Goal: Task Accomplishment & Management: Manage account settings

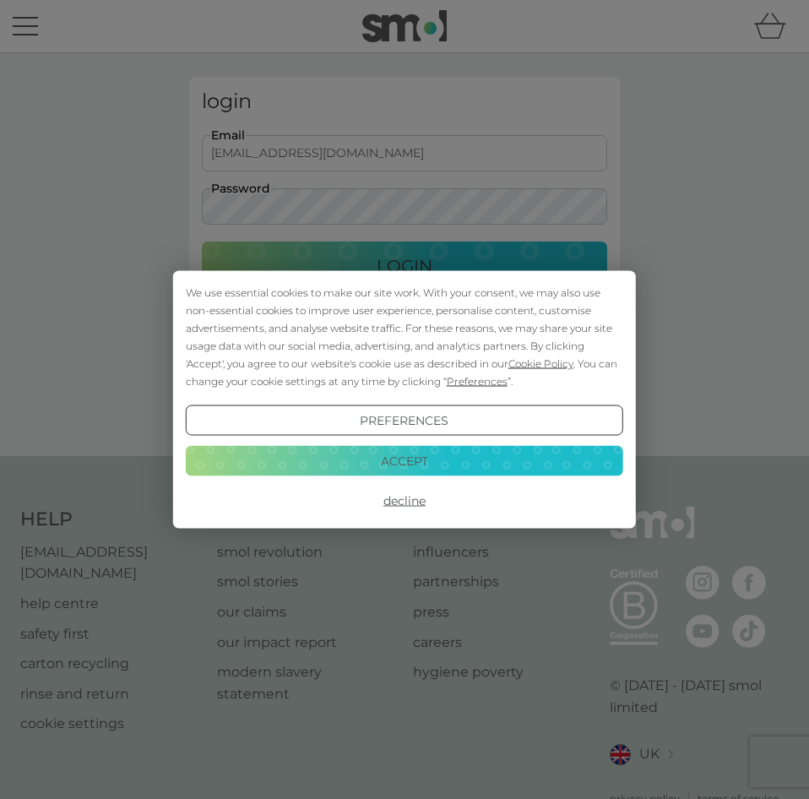
click at [415, 503] on button "Decline" at bounding box center [404, 500] width 437 height 30
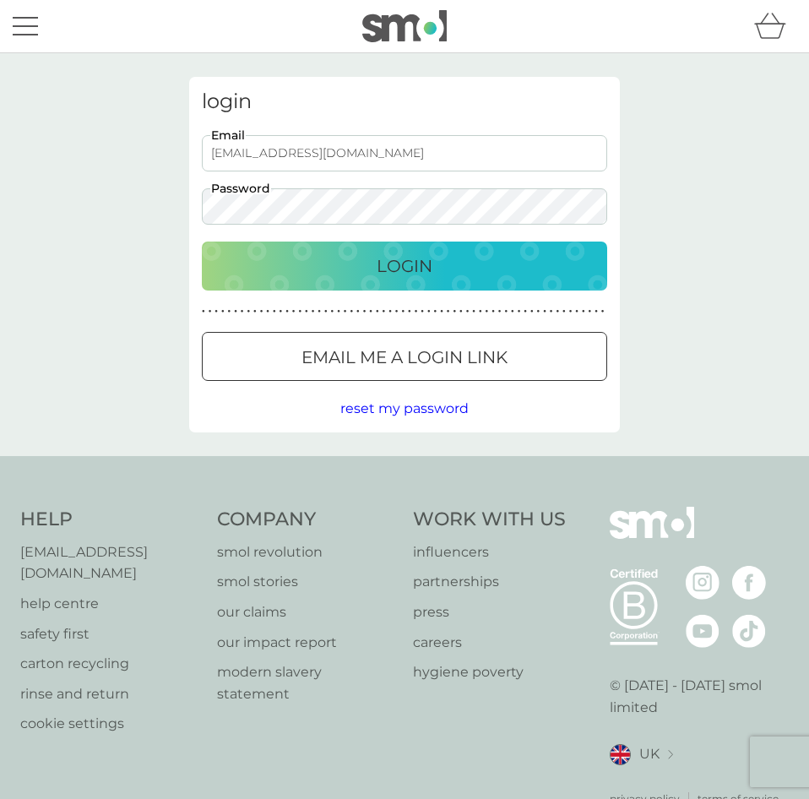
click at [398, 259] on p "Login" at bounding box center [405, 265] width 56 height 27
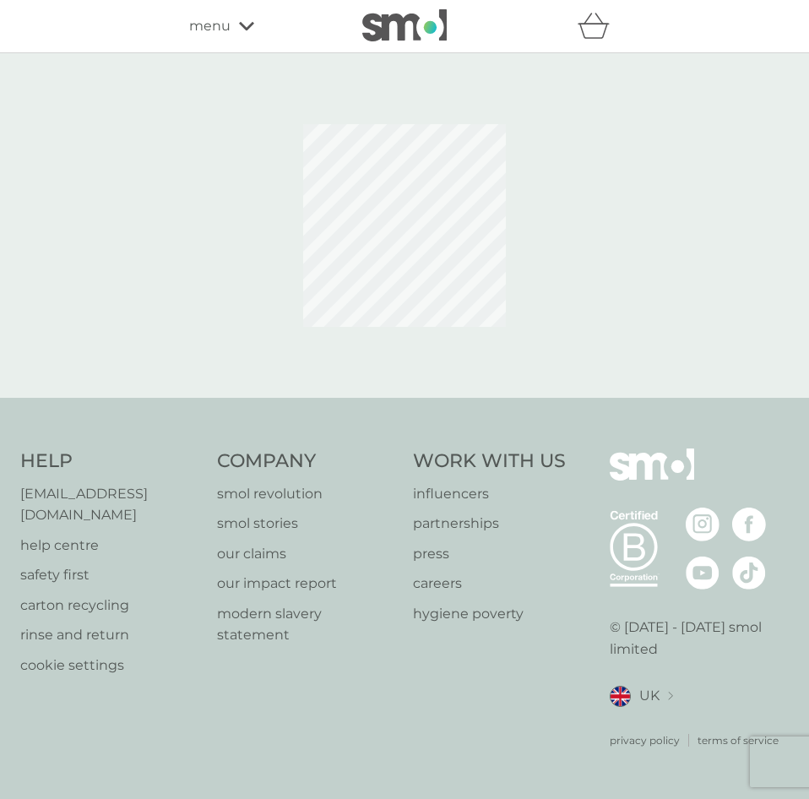
select select "84"
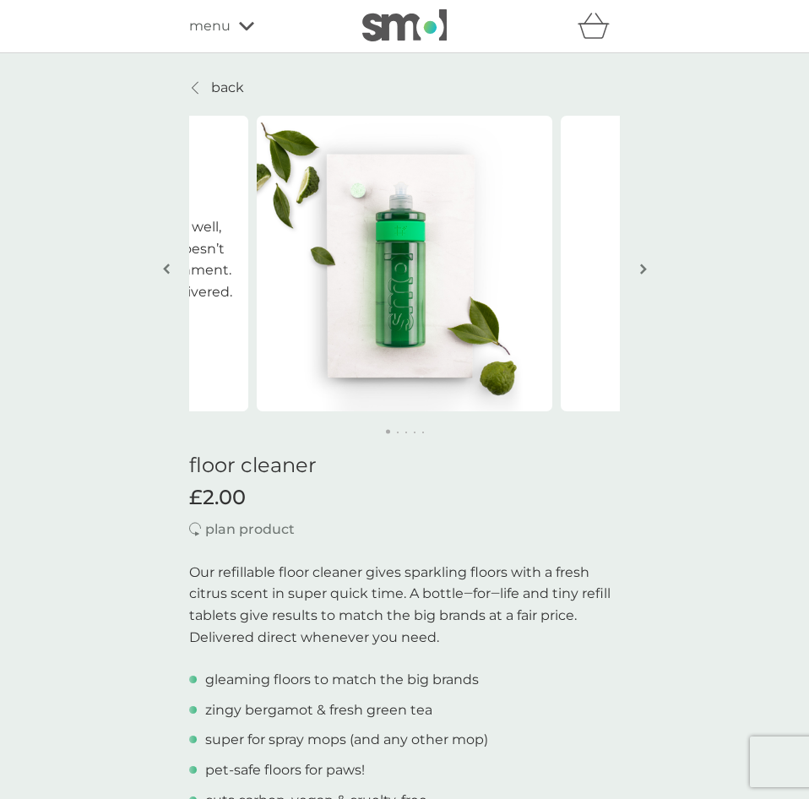
click at [252, 30] on icon at bounding box center [246, 26] width 15 height 10
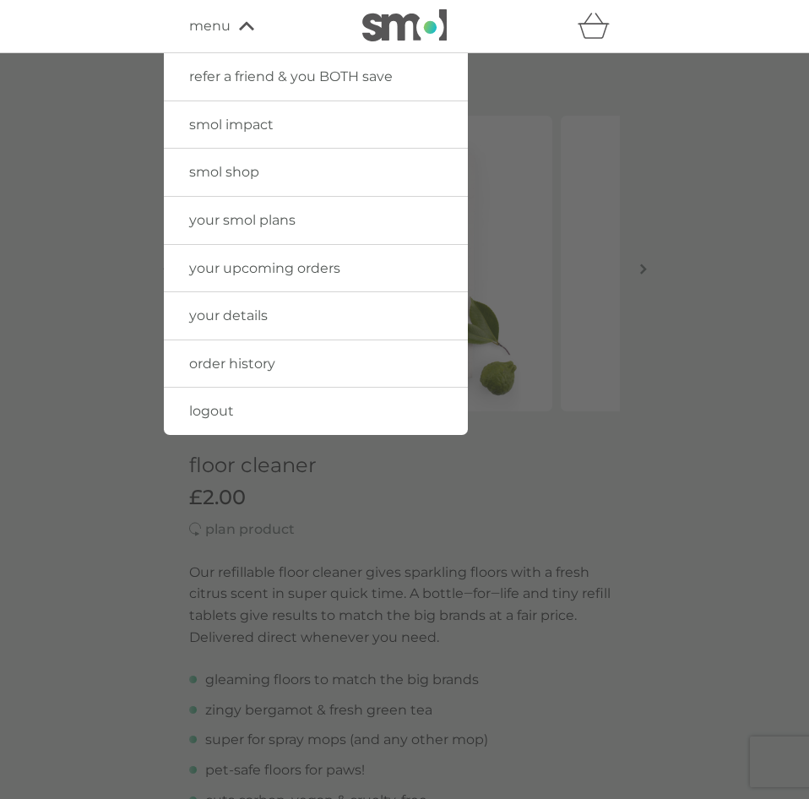
click at [214, 264] on span "your upcoming orders" at bounding box center [264, 268] width 151 height 16
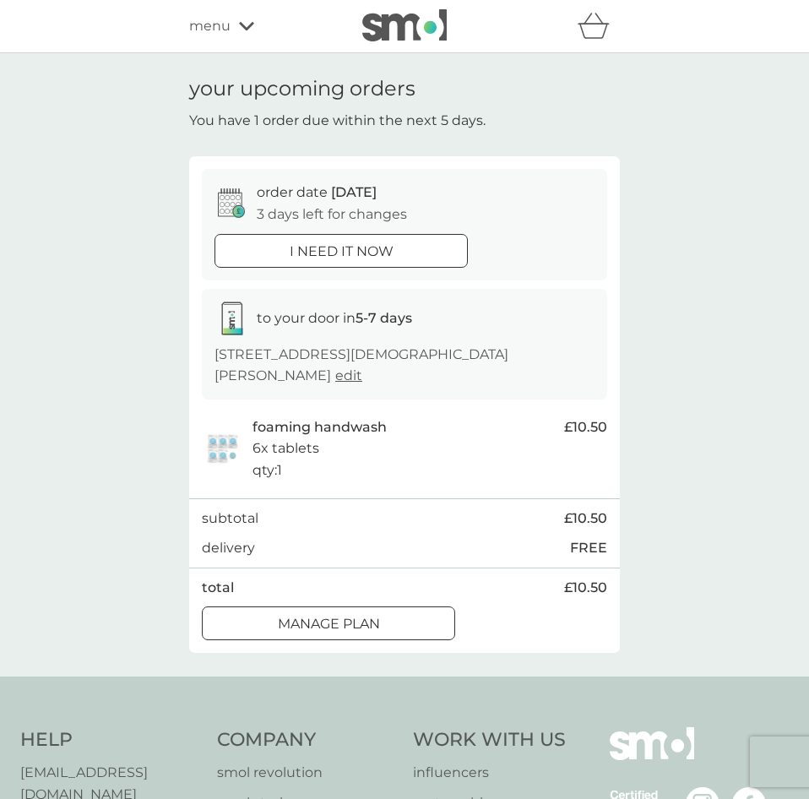
click at [360, 613] on p "Manage plan" at bounding box center [329, 624] width 102 height 22
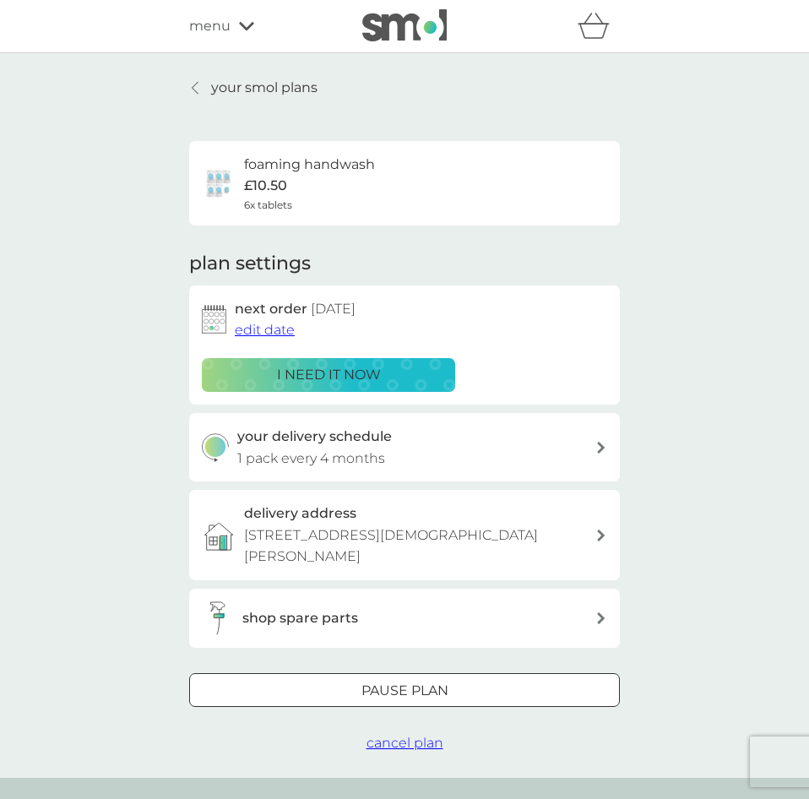
click at [409, 734] on span "cancel plan" at bounding box center [404, 742] width 77 height 16
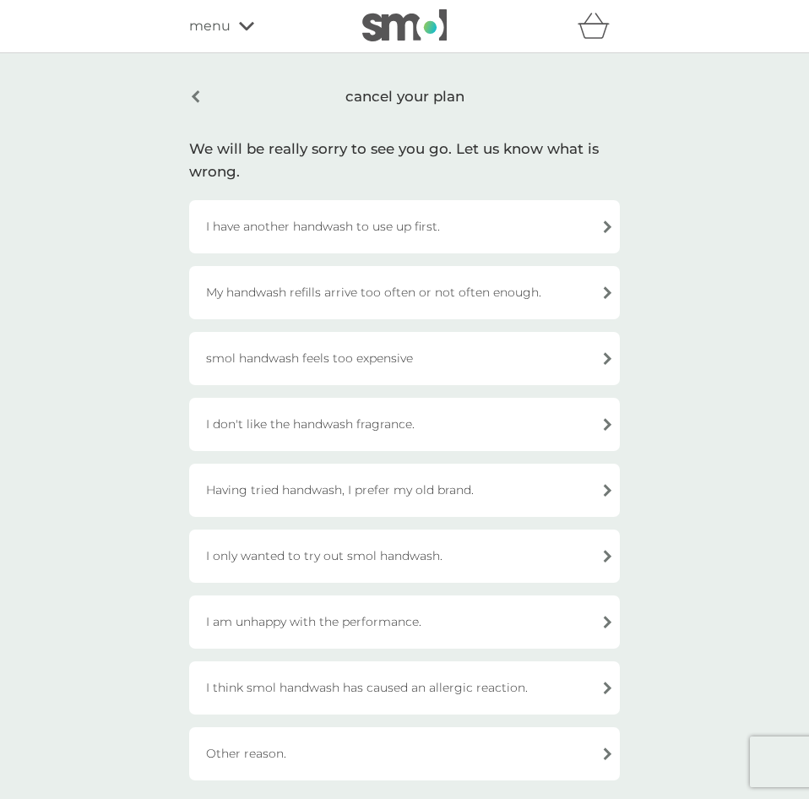
click at [485, 226] on div "I have another handwash to use up first." at bounding box center [404, 226] width 431 height 53
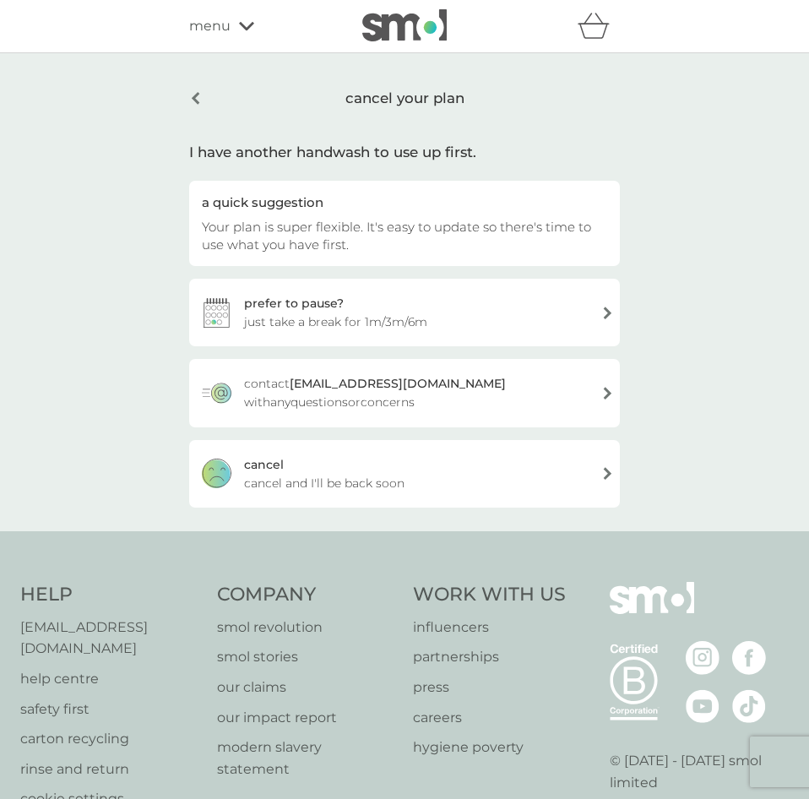
click at [453, 481] on div "cancel cancel and I'll be back soon" at bounding box center [404, 474] width 431 height 68
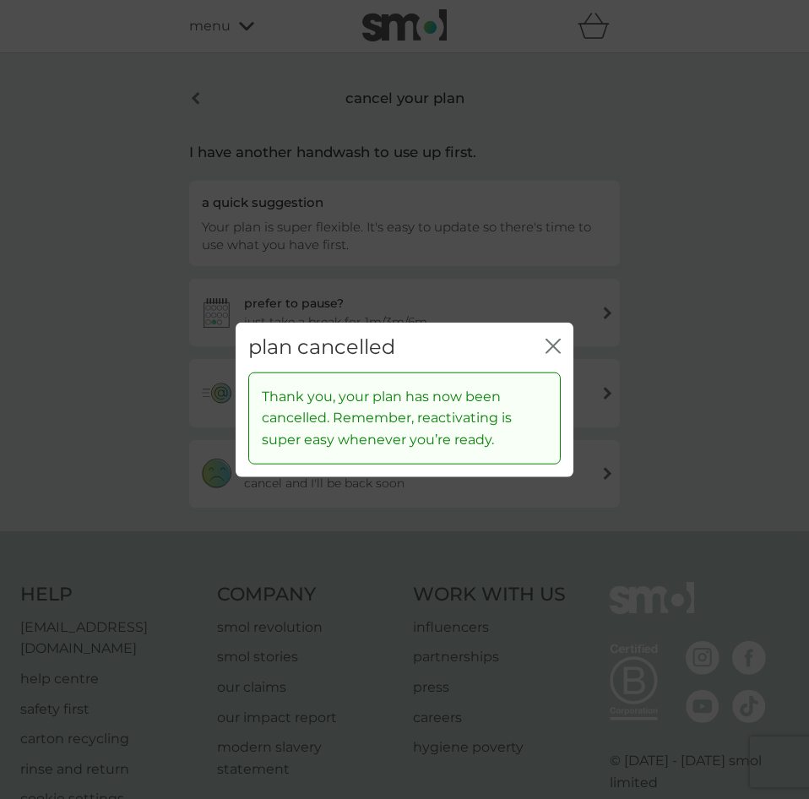
click at [550, 348] on icon "close" at bounding box center [549, 346] width 7 height 14
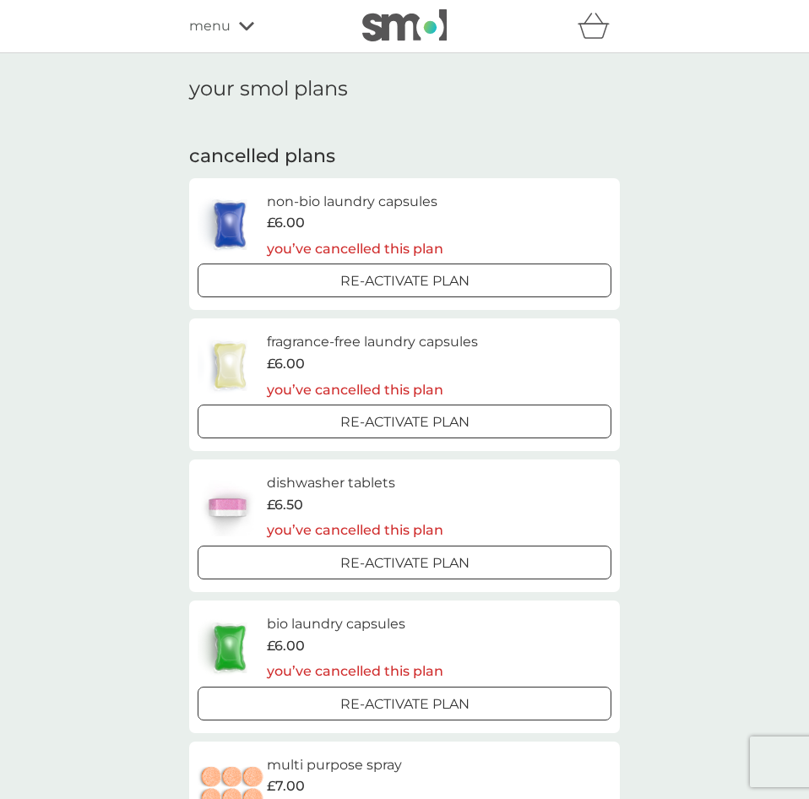
click at [236, 28] on div "menu" at bounding box center [261, 26] width 144 height 22
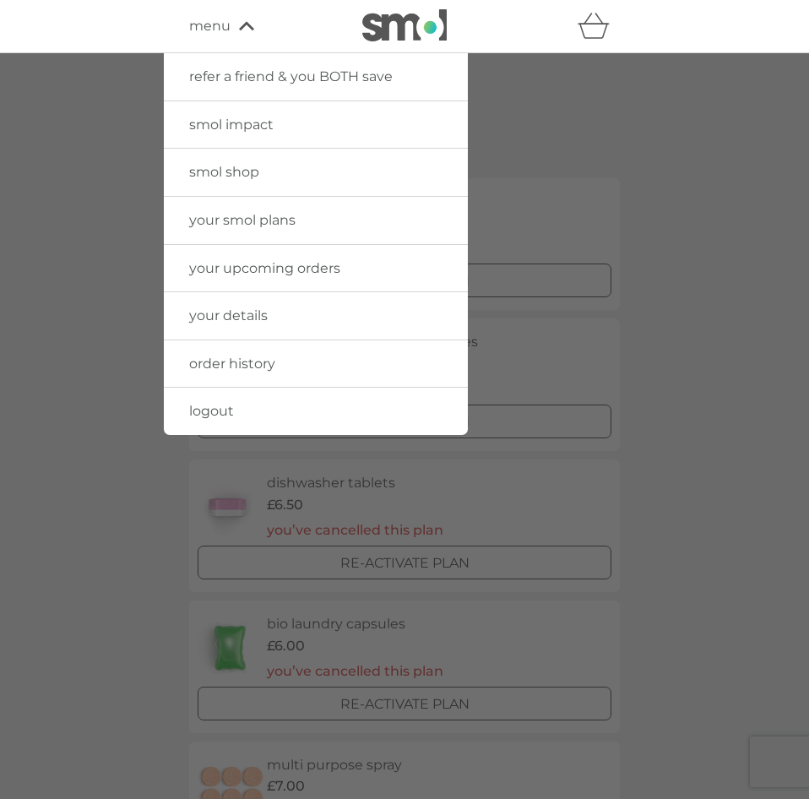
click at [245, 164] on link "smol shop" at bounding box center [316, 172] width 304 height 47
